Goal: Information Seeking & Learning: Learn about a topic

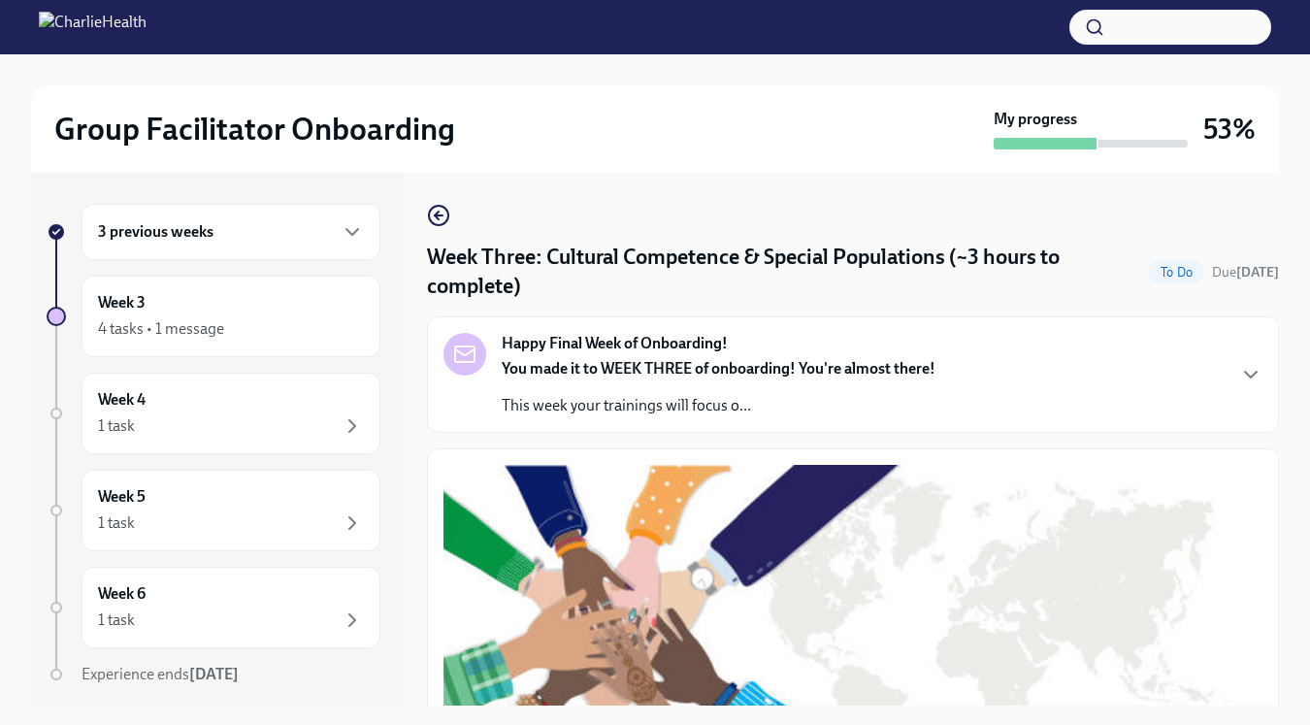
scroll to position [1461, 0]
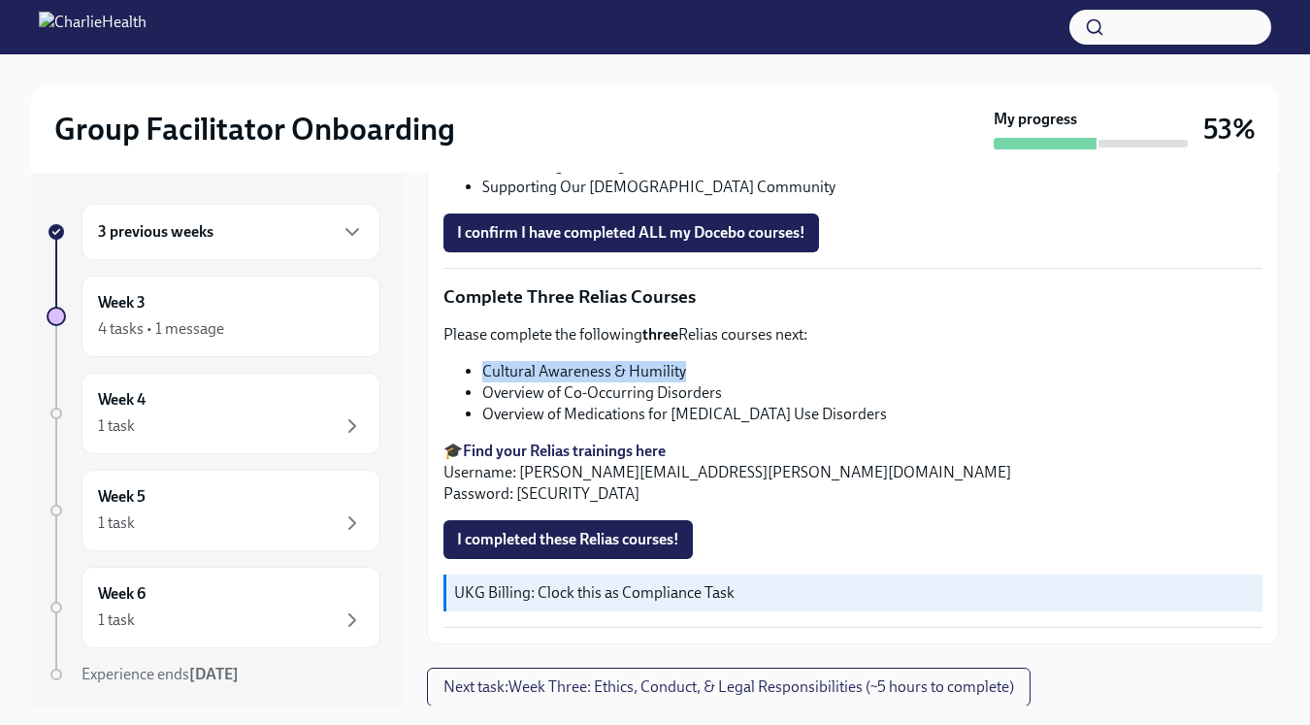
click at [524, 453] on strong "Find your Relias trainings here" at bounding box center [564, 451] width 203 height 18
click at [545, 446] on strong "Find your Relias trainings here" at bounding box center [564, 451] width 203 height 18
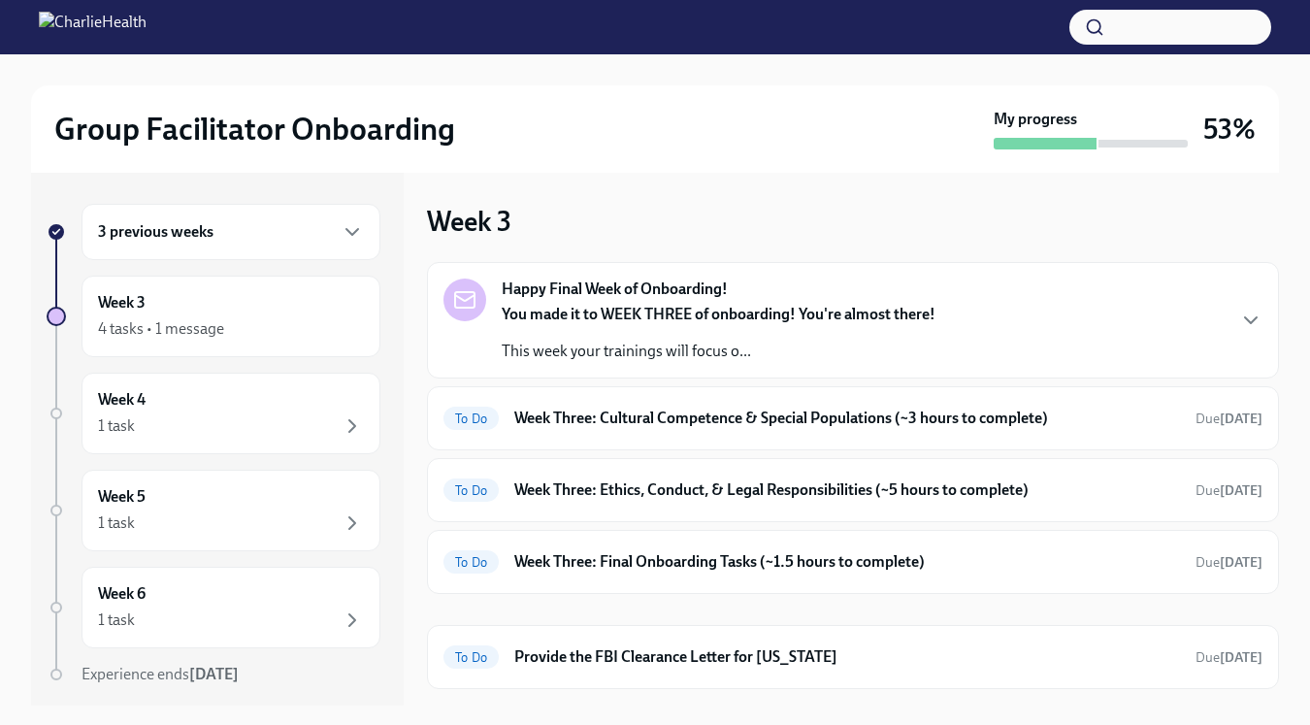
scroll to position [57, 0]
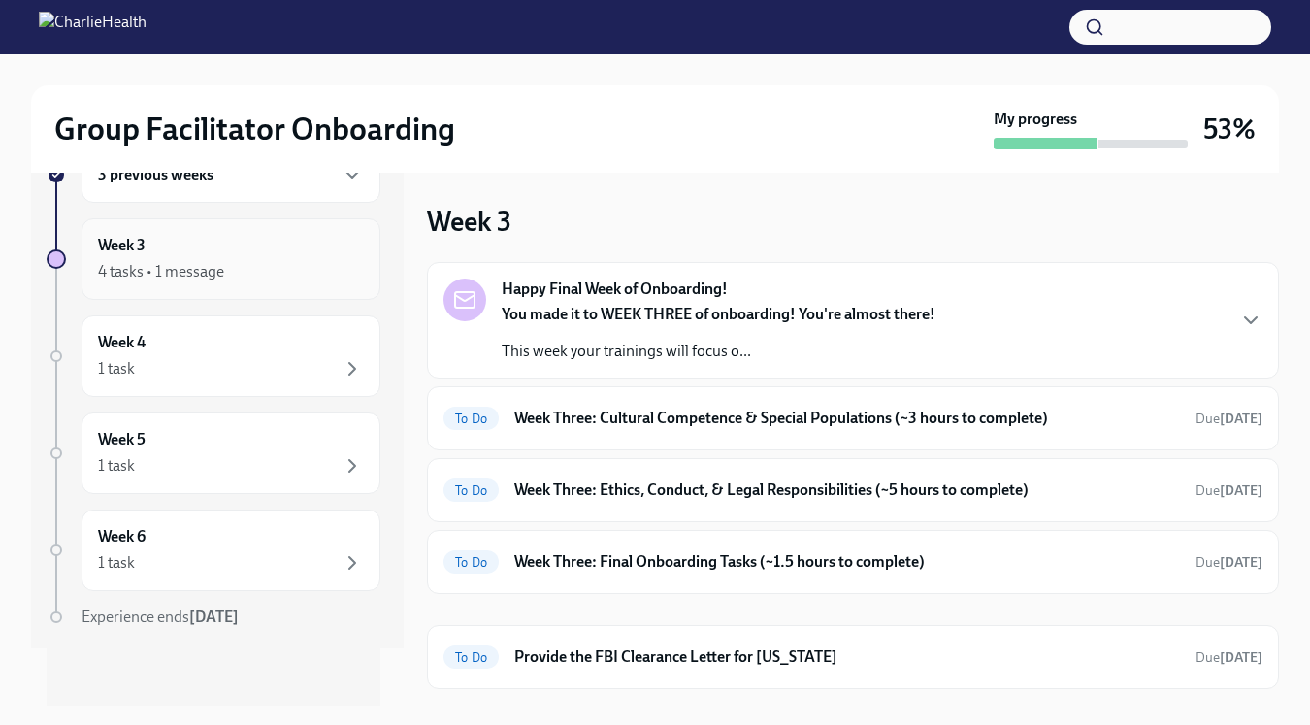
click at [195, 255] on div "Week 3 4 tasks • 1 message" at bounding box center [231, 259] width 266 height 49
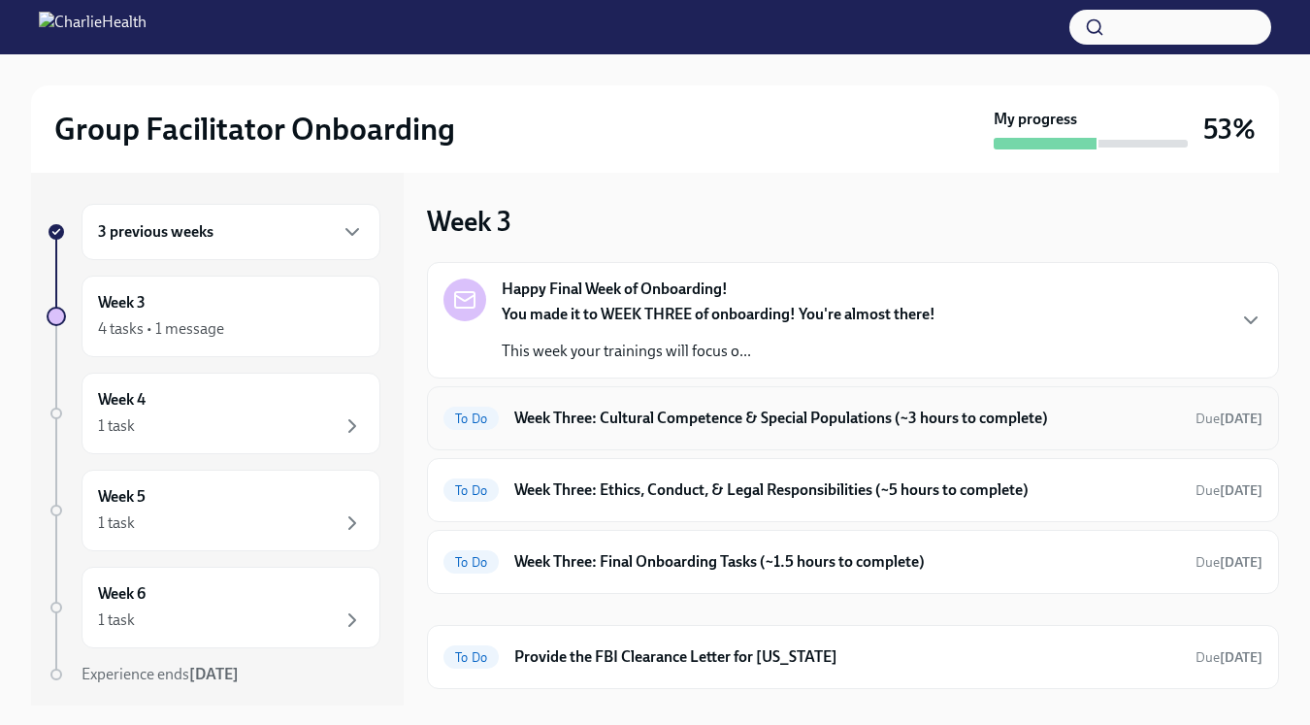
click at [584, 432] on div "To Do Week Three: Cultural Competence & Special Populations (~3 hours to comple…" at bounding box center [852, 418] width 819 height 31
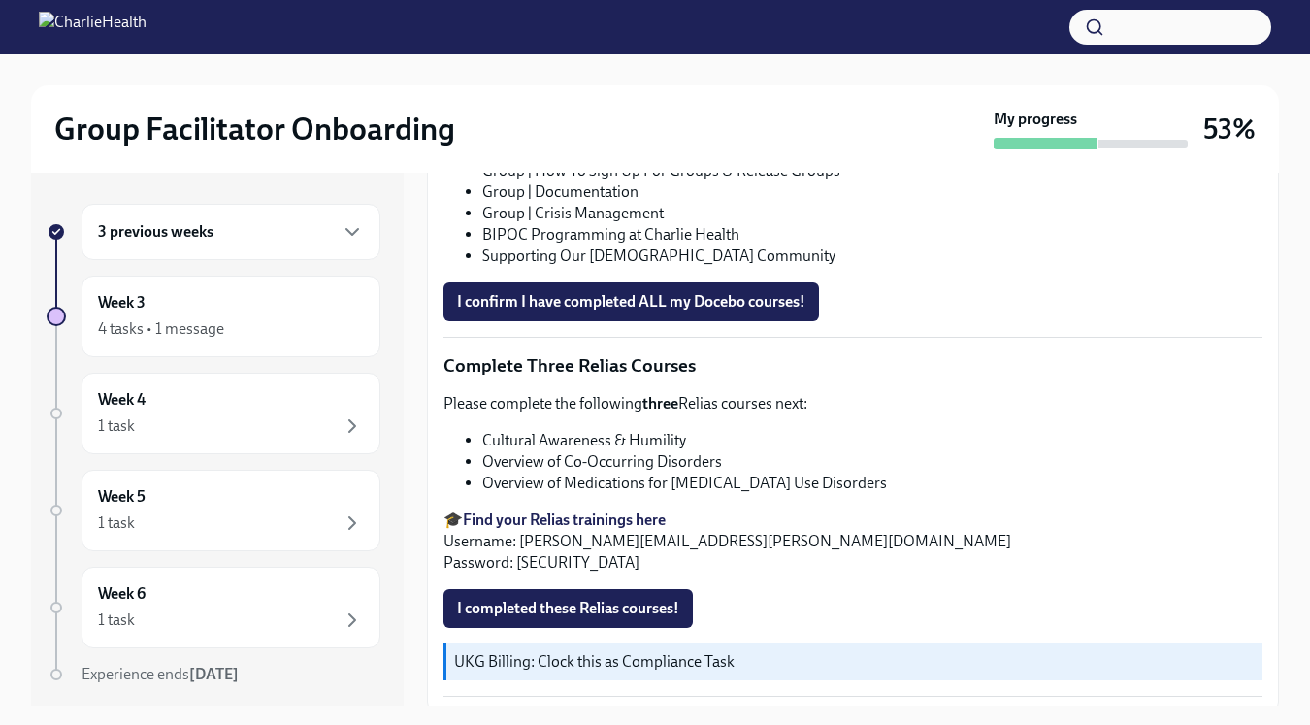
scroll to position [1461, 0]
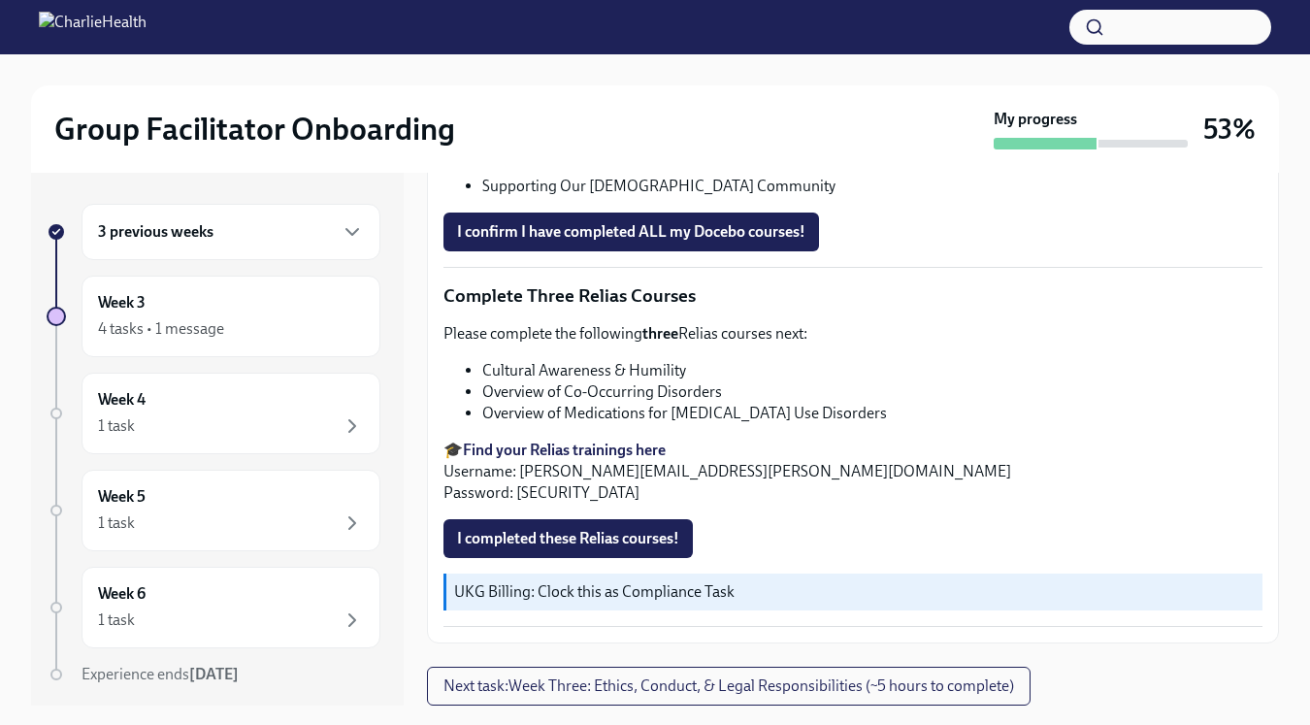
click at [570, 448] on strong "Find your Relias trainings here" at bounding box center [564, 450] width 203 height 18
